Goal: Task Accomplishment & Management: Use online tool/utility

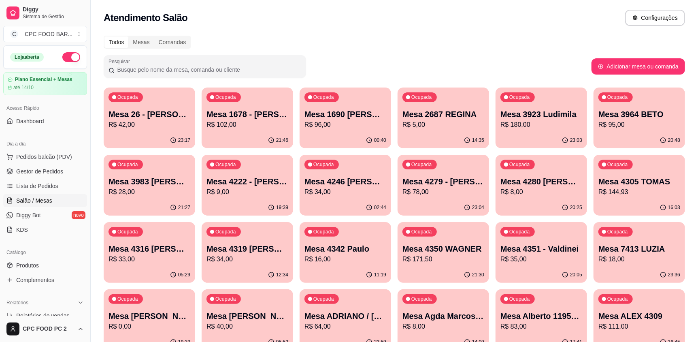
click at [159, 66] on input "Pesquisar" at bounding box center [208, 70] width 187 height 8
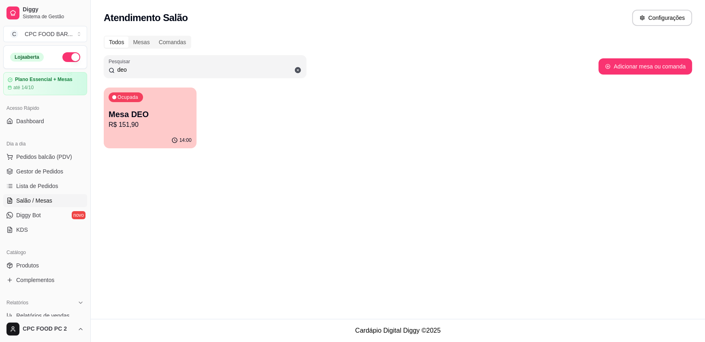
type input "deo"
click at [140, 108] on div "Ocupada Mesa DEO R$ 151,90" at bounding box center [150, 109] width 93 height 45
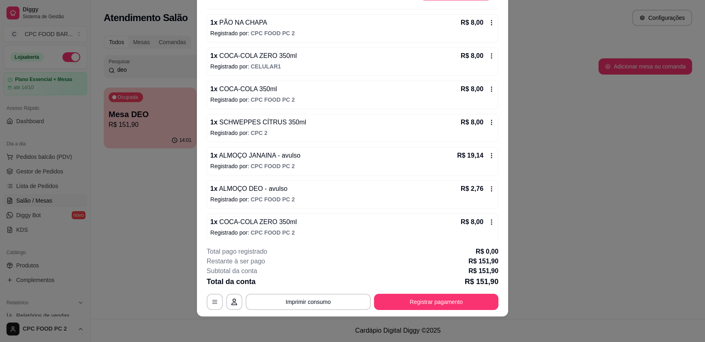
scroll to position [206, 0]
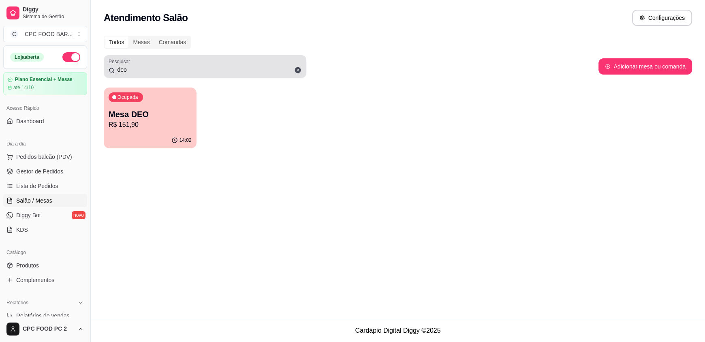
click at [297, 70] on icon at bounding box center [298, 70] width 6 height 6
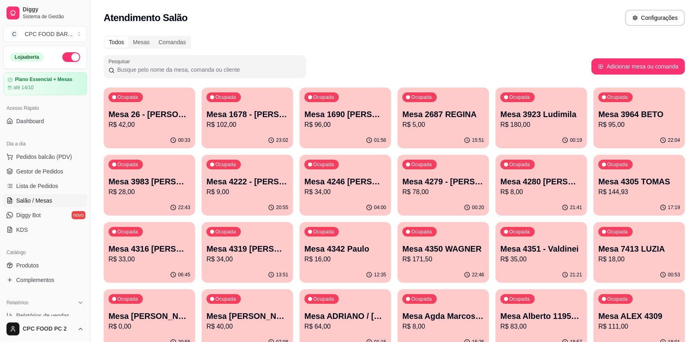
click at [126, 66] on input "Pesquisar" at bounding box center [208, 70] width 187 height 8
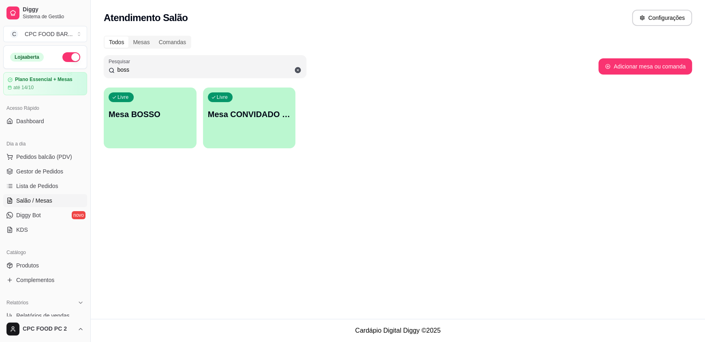
type input "boss"
click at [145, 143] on div "button" at bounding box center [150, 142] width 90 height 9
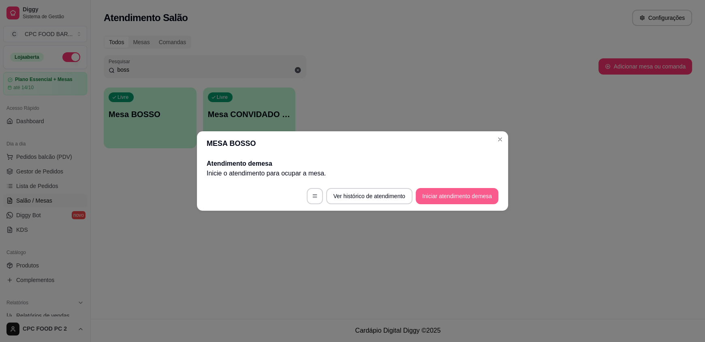
click at [484, 198] on button "Iniciar atendimento de mesa" at bounding box center [457, 196] width 83 height 16
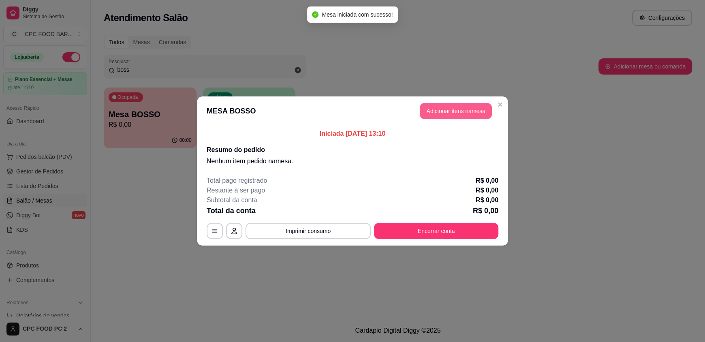
click at [443, 111] on button "Adicionar itens na mesa" at bounding box center [456, 111] width 72 height 16
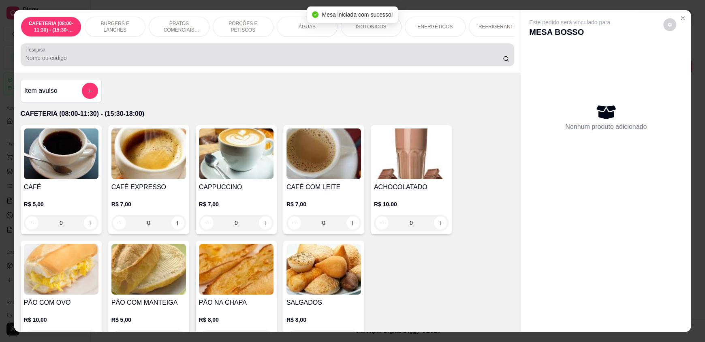
click at [73, 57] on div at bounding box center [268, 55] width 484 height 16
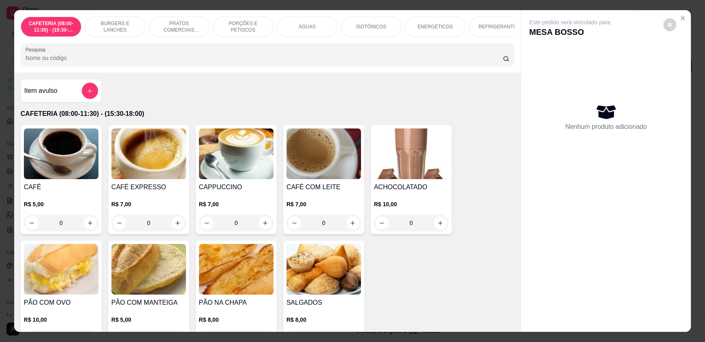
drag, startPoint x: 85, startPoint y: 85, endPoint x: 125, endPoint y: 51, distance: 52.6
click at [109, 64] on div "CAFETERIA (08:00-11:30) - (15:30-18:00) BURGERS E LANCHES PRATOS COMERCIAIS (11…" at bounding box center [267, 170] width 506 height 321
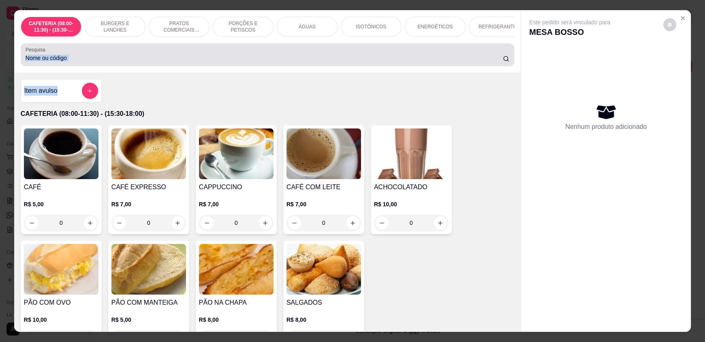
drag, startPoint x: 125, startPoint y: 51, endPoint x: 144, endPoint y: 51, distance: 18.6
click at [126, 51] on div "Pesquisa" at bounding box center [267, 54] width 493 height 23
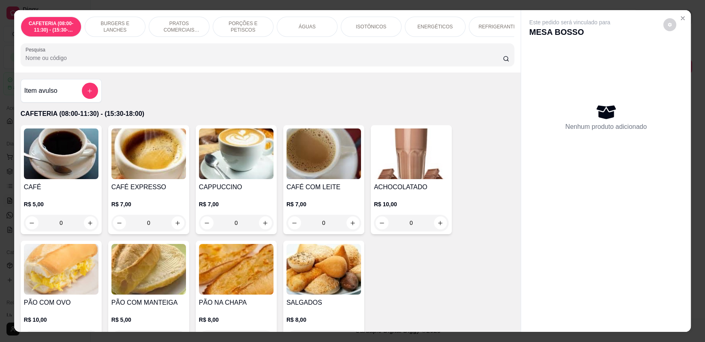
click at [185, 18] on div "PRATOS COMERCIAIS (11:30-15:30)" at bounding box center [179, 27] width 61 height 20
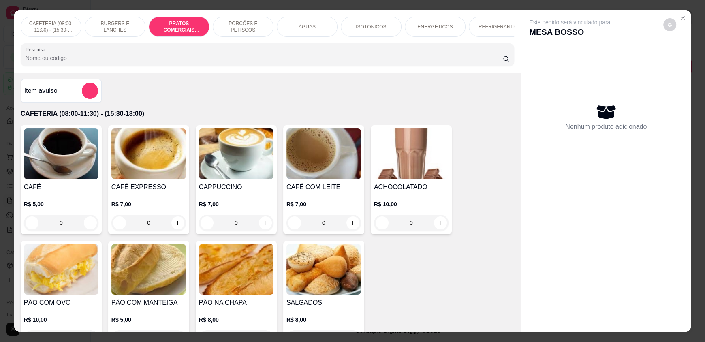
scroll to position [15, 0]
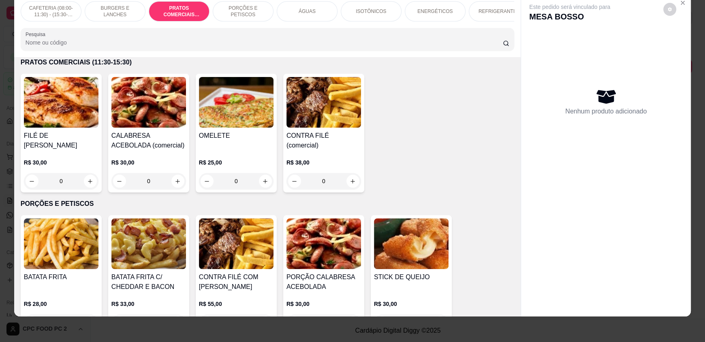
click at [348, 183] on div "0" at bounding box center [323, 181] width 75 height 16
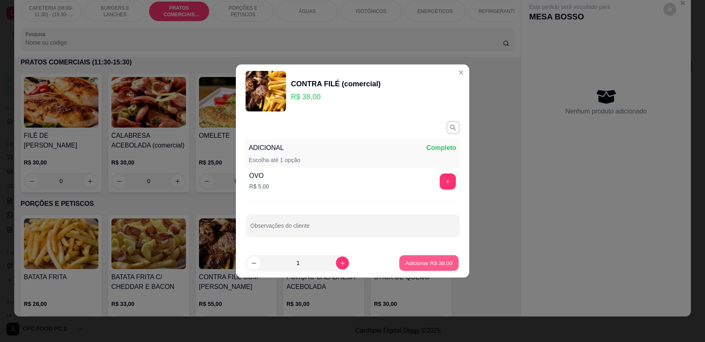
click at [408, 266] on p "Adicionar R$ 38,00" at bounding box center [428, 263] width 47 height 8
type input "1"
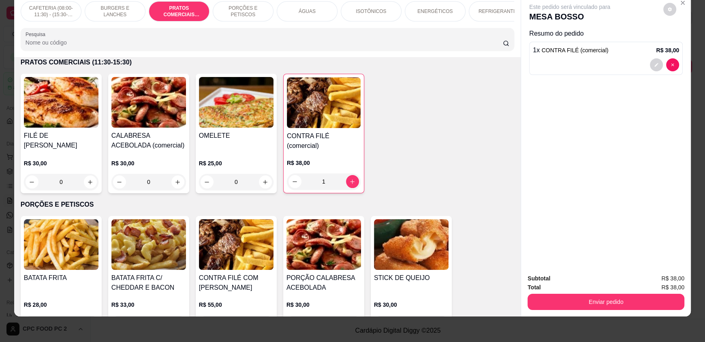
click at [351, 188] on div "1" at bounding box center [324, 181] width 74 height 16
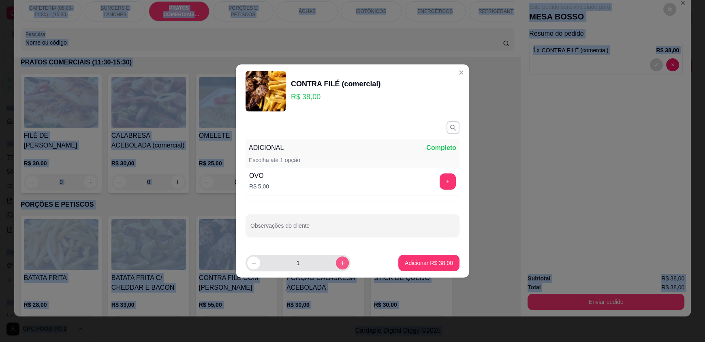
click at [339, 263] on button "increase-product-quantity" at bounding box center [342, 262] width 13 height 13
type input "2"
click at [420, 262] on p "Adicionar R$ 76,00" at bounding box center [429, 263] width 48 height 8
type input "3"
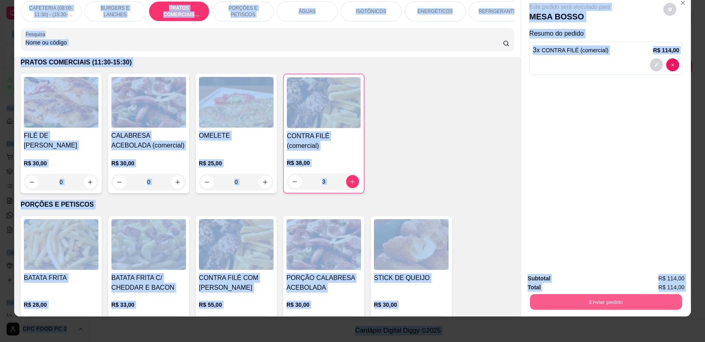
click at [602, 303] on button "Enviar pedido" at bounding box center [606, 302] width 152 height 16
click at [652, 281] on button "Enviar pedido" at bounding box center [663, 281] width 46 height 15
